Goal: Answer question/provide support: Share knowledge or assist other users

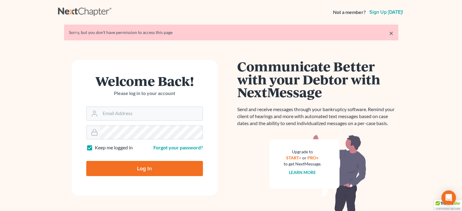
type input "[PERSON_NAME][EMAIL_ADDRESS][DOMAIN_NAME]"
click at [138, 166] on input "Log In" at bounding box center [144, 168] width 117 height 15
type input "Thinking..."
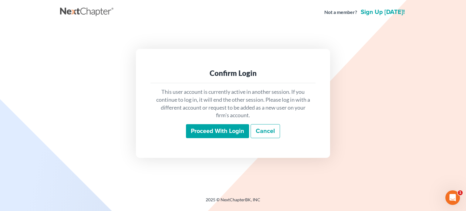
click at [194, 134] on input "Proceed with login" at bounding box center [217, 131] width 63 height 14
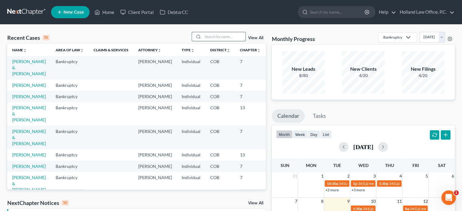
click at [205, 35] on input "search" at bounding box center [224, 36] width 42 height 9
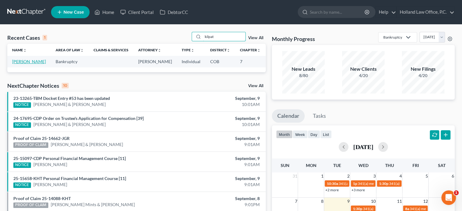
type input "kilpat"
click at [17, 62] on link "Kilpatrick, Kelly" at bounding box center [29, 61] width 34 height 5
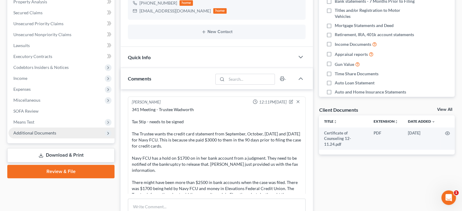
scroll to position [113, 0]
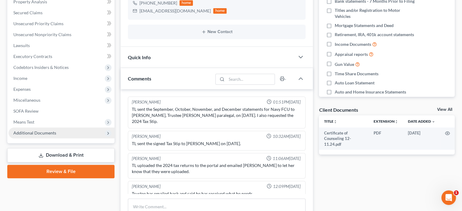
click at [49, 131] on span "Additional Documents" at bounding box center [34, 132] width 43 height 5
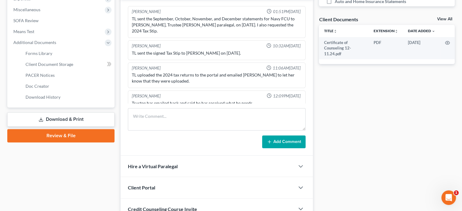
scroll to position [212, 0]
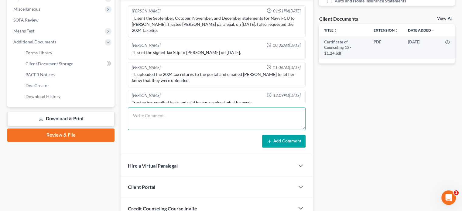
click at [158, 113] on textarea at bounding box center [217, 118] width 178 height 22
paste textarea "Under U.S. federal and Colorado law, a Chapter 7 debtor seeking to have funds r…"
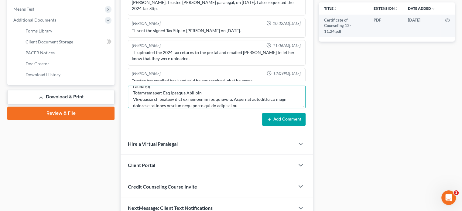
scroll to position [264, 0]
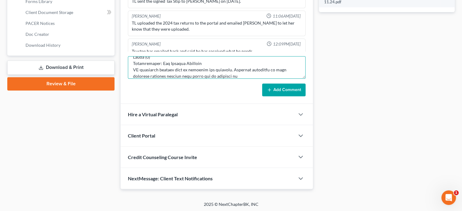
type textarea "Under U.S. federal and Colorado law, a Chapter 7 debtor seeking to have funds r…"
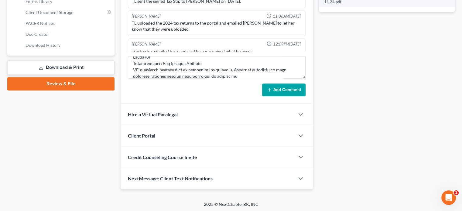
click at [285, 89] on button "Add Comment" at bounding box center [283, 89] width 43 height 13
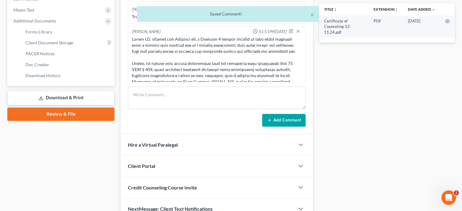
scroll to position [148, 0]
